Goal: Information Seeking & Learning: Learn about a topic

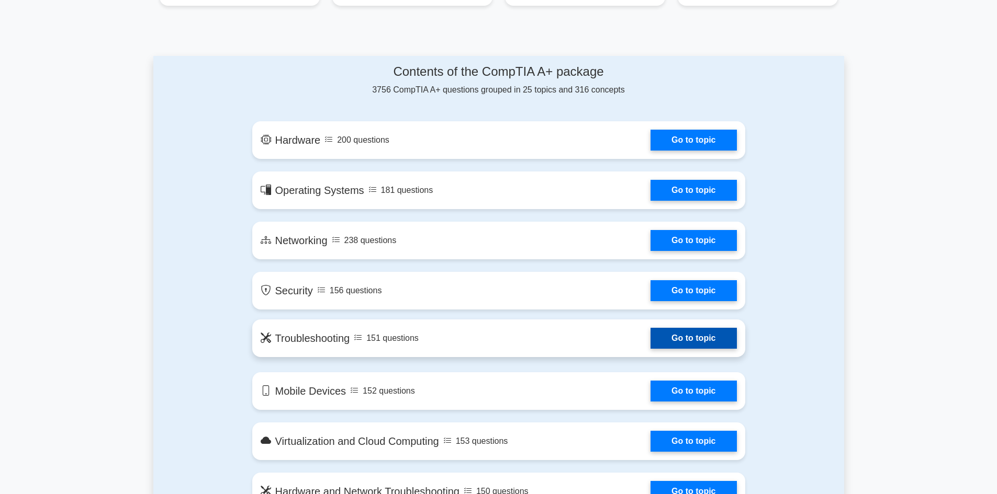
scroll to position [523, 0]
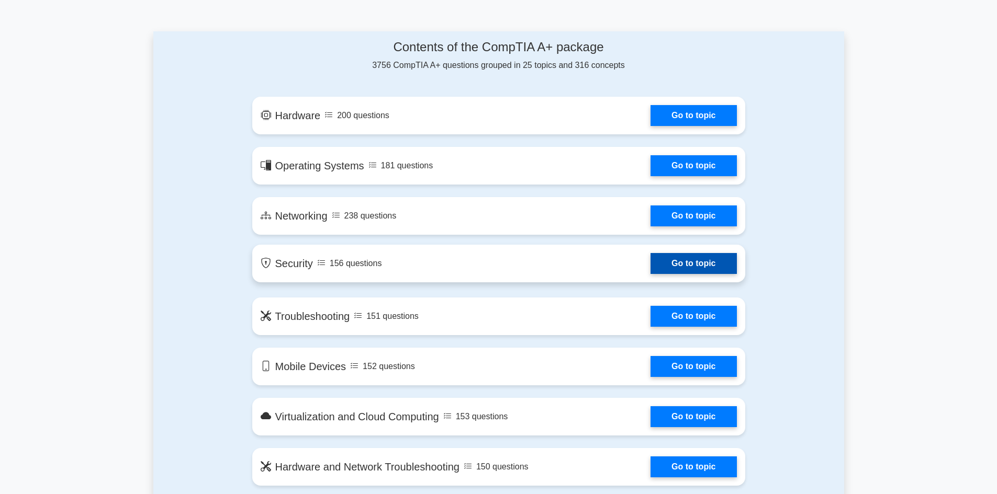
click at [686, 267] on link "Go to topic" at bounding box center [693, 263] width 86 height 21
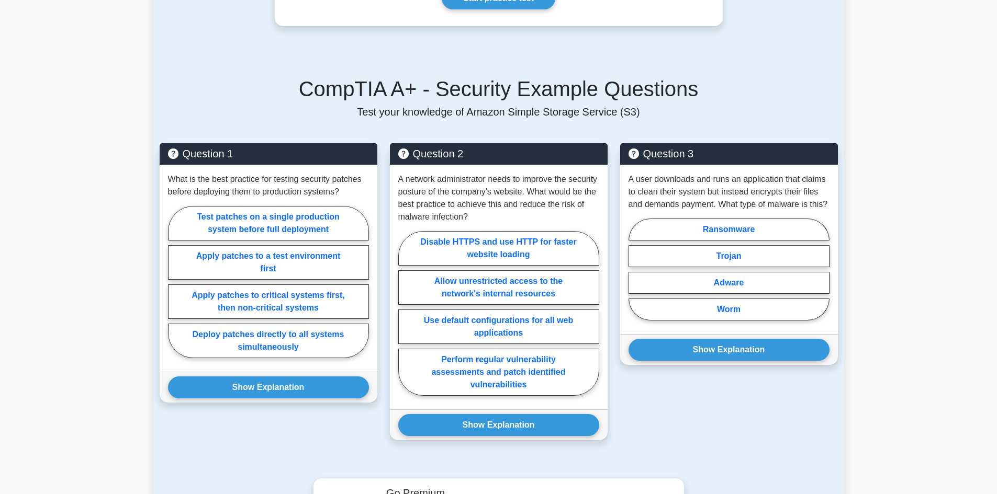
scroll to position [628, 0]
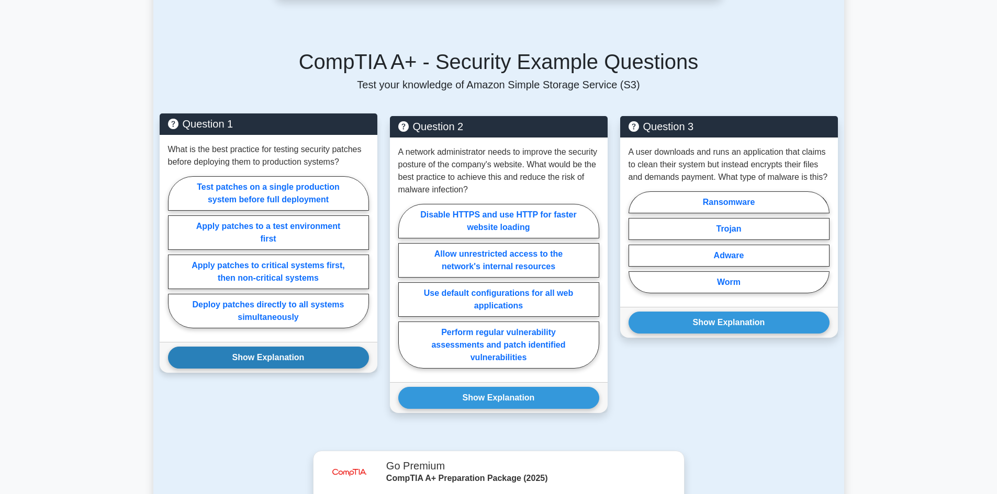
click at [272, 362] on button "Show Explanation" at bounding box center [268, 358] width 201 height 22
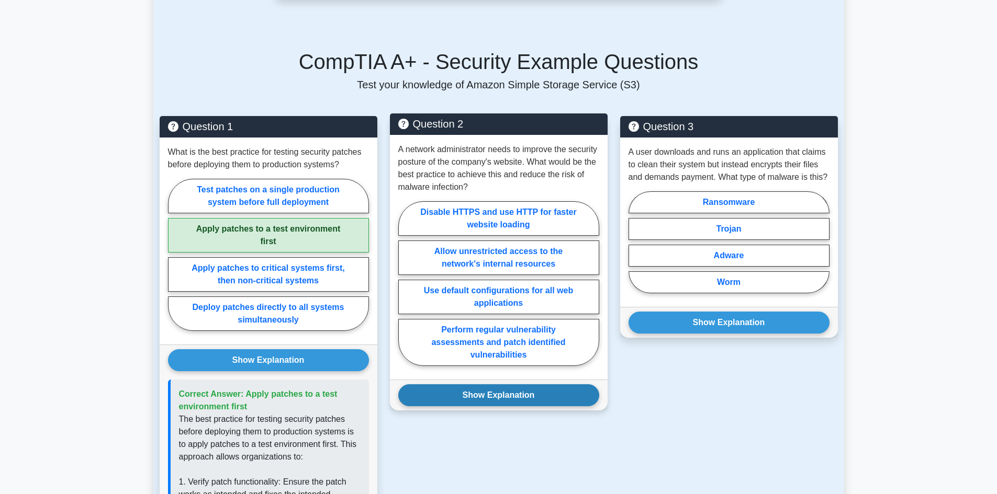
click at [507, 396] on button "Show Explanation" at bounding box center [498, 396] width 201 height 22
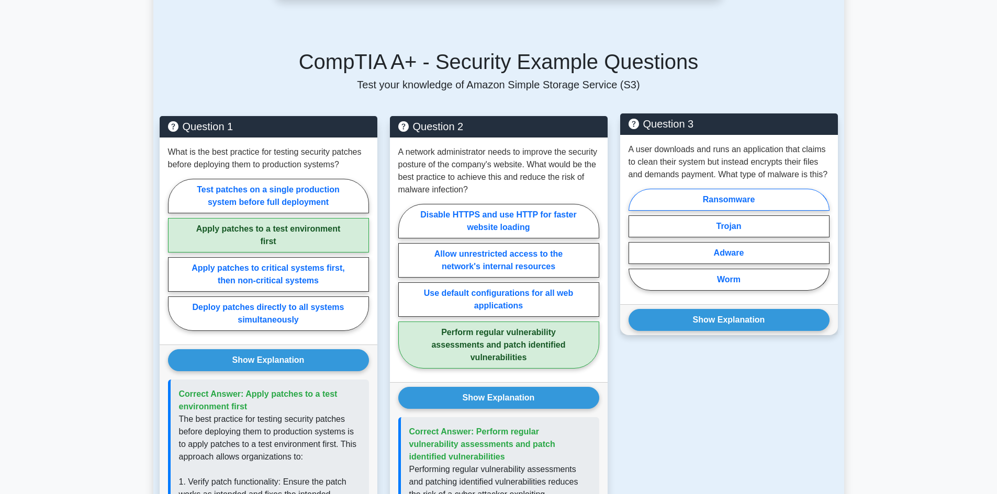
click at [739, 196] on label "Ransomware" at bounding box center [728, 200] width 201 height 22
click at [635, 240] on input "Ransomware" at bounding box center [631, 243] width 7 height 7
radio input "true"
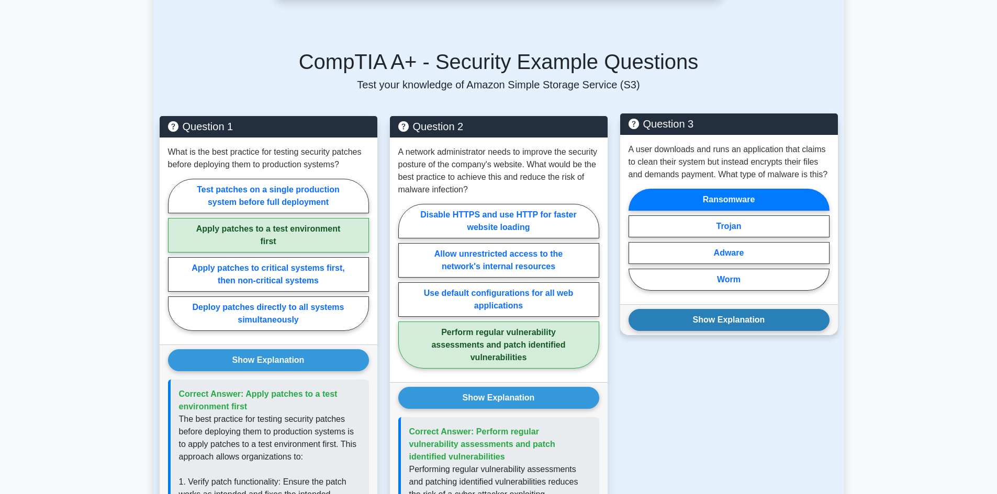
click at [739, 323] on button "Show Explanation" at bounding box center [728, 320] width 201 height 22
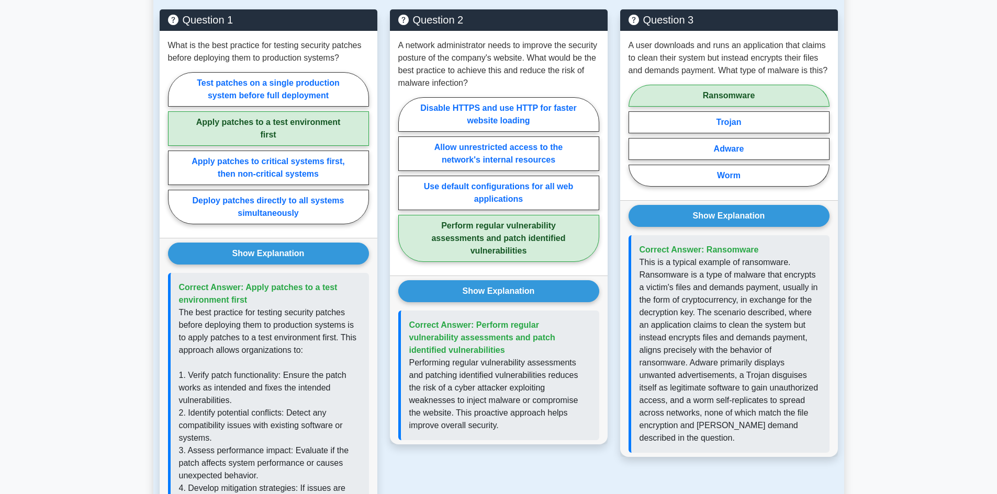
scroll to position [732, 0]
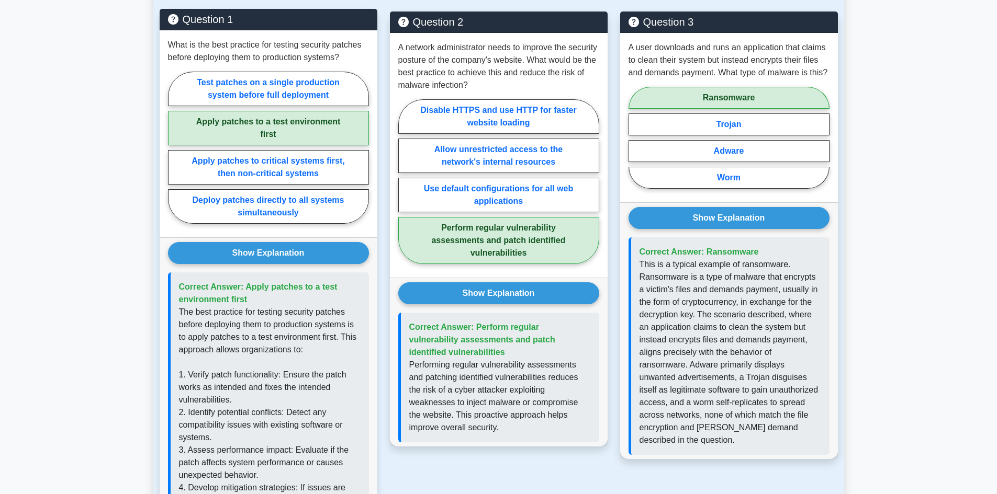
drag, startPoint x: 0, startPoint y: 341, endPoint x: 159, endPoint y: 312, distance: 161.6
click at [31, 345] on main "Back to CompTIA A+ (CompTIA A+) Test Flashcards Security Protecting computer sy…" at bounding box center [498, 260] width 997 height 1918
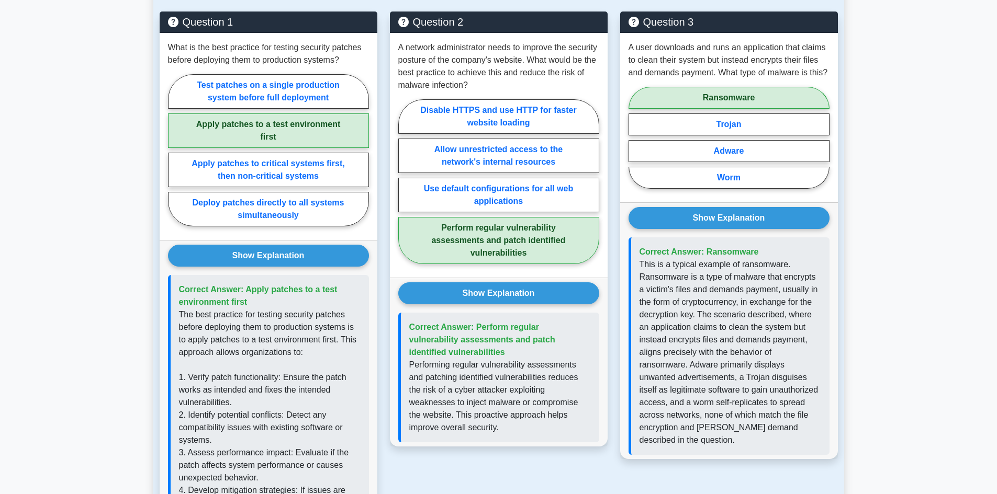
drag, startPoint x: 0, startPoint y: 193, endPoint x: 112, endPoint y: 236, distance: 119.9
click at [72, 234] on main "Back to CompTIA A+ (CompTIA A+) Test Flashcards Security Protecting computer sy…" at bounding box center [498, 260] width 997 height 1918
click at [748, 472] on div "Question 3 A user downloads and runs an application that claims to clean their …" at bounding box center [729, 424] width 230 height 825
